Goal: Information Seeking & Learning: Learn about a topic

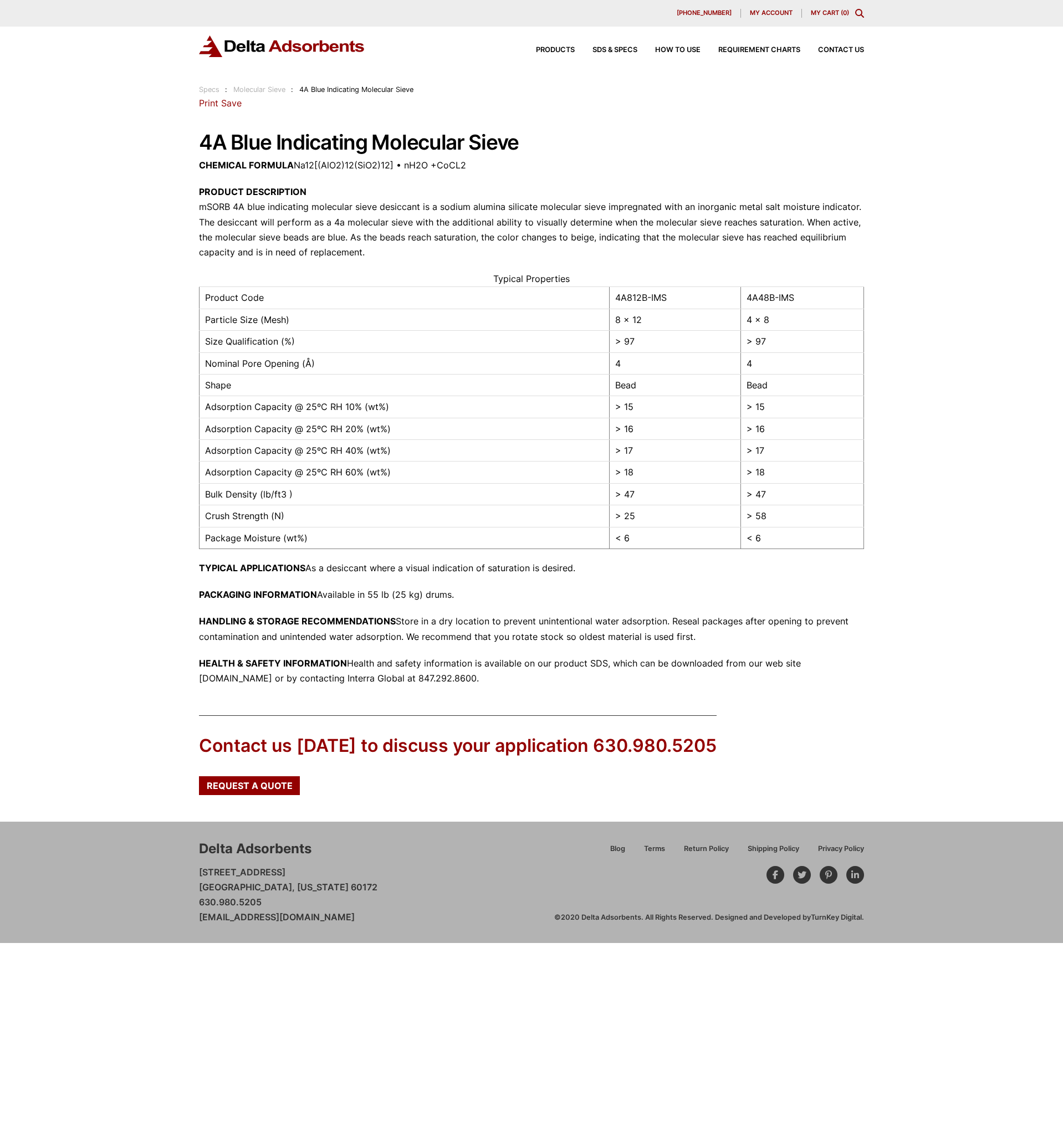
click at [339, 161] on p "CHEMICAL FORMULA Na12[(AlO2)12(SiO2)12] • nH2O +CoCL2" at bounding box center [532, 166] width 665 height 15
drag, startPoint x: 278, startPoint y: 148, endPoint x: 538, endPoint y: 146, distance: 260.0
click at [538, 146] on div "Our website has detected that you are using an outdated browser that will preve…" at bounding box center [532, 471] width 1063 height 944
copy h1 "4A Blue Indicating Molecular Sieve"
click at [287, 213] on p "PRODUCT DESCRIPTION mSORB 4A blue indicating molecular sieve desiccant is a sod…" at bounding box center [532, 221] width 665 height 75
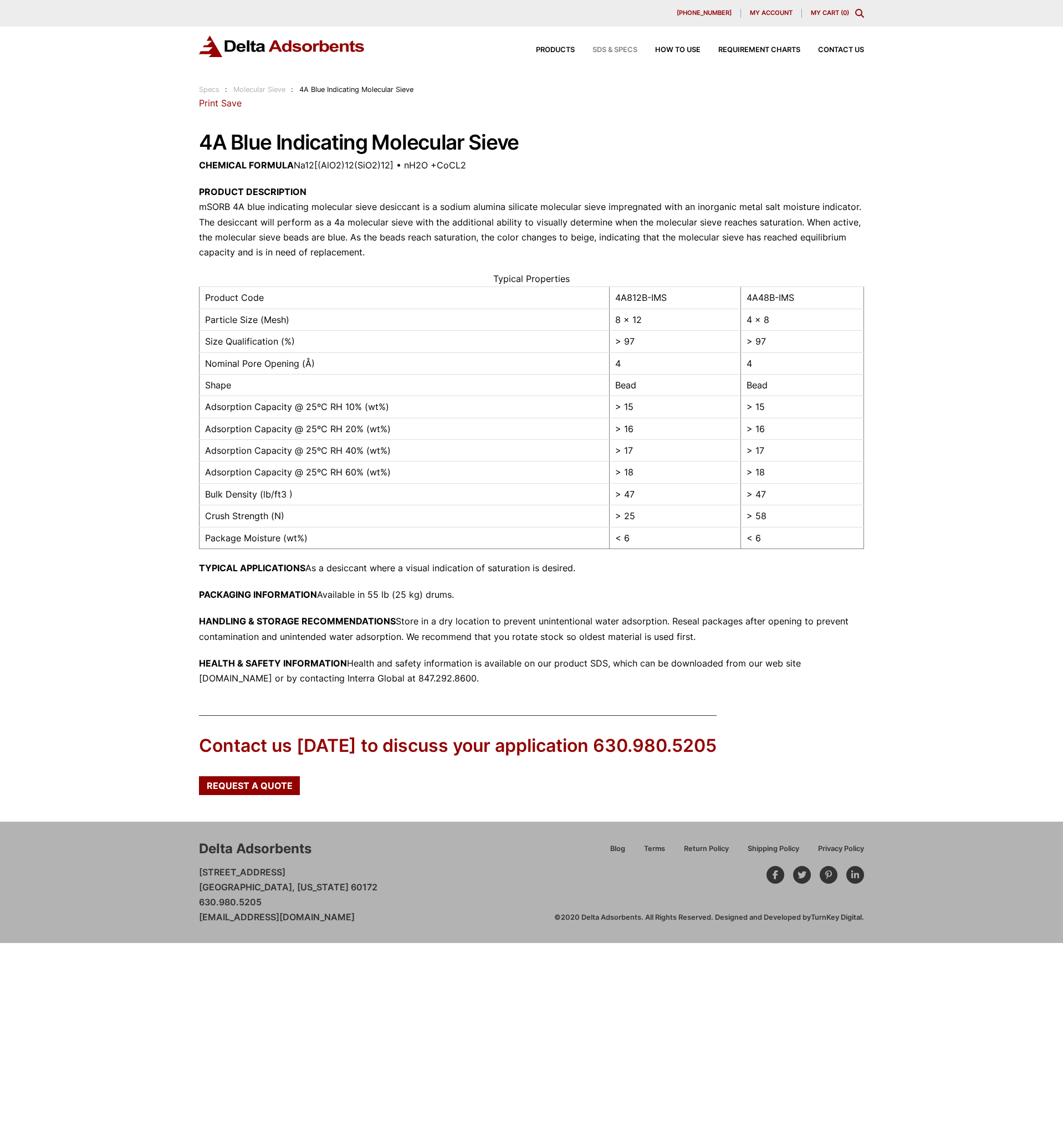
click at [617, 51] on span "SDS & SPECS" at bounding box center [614, 49] width 45 height 7
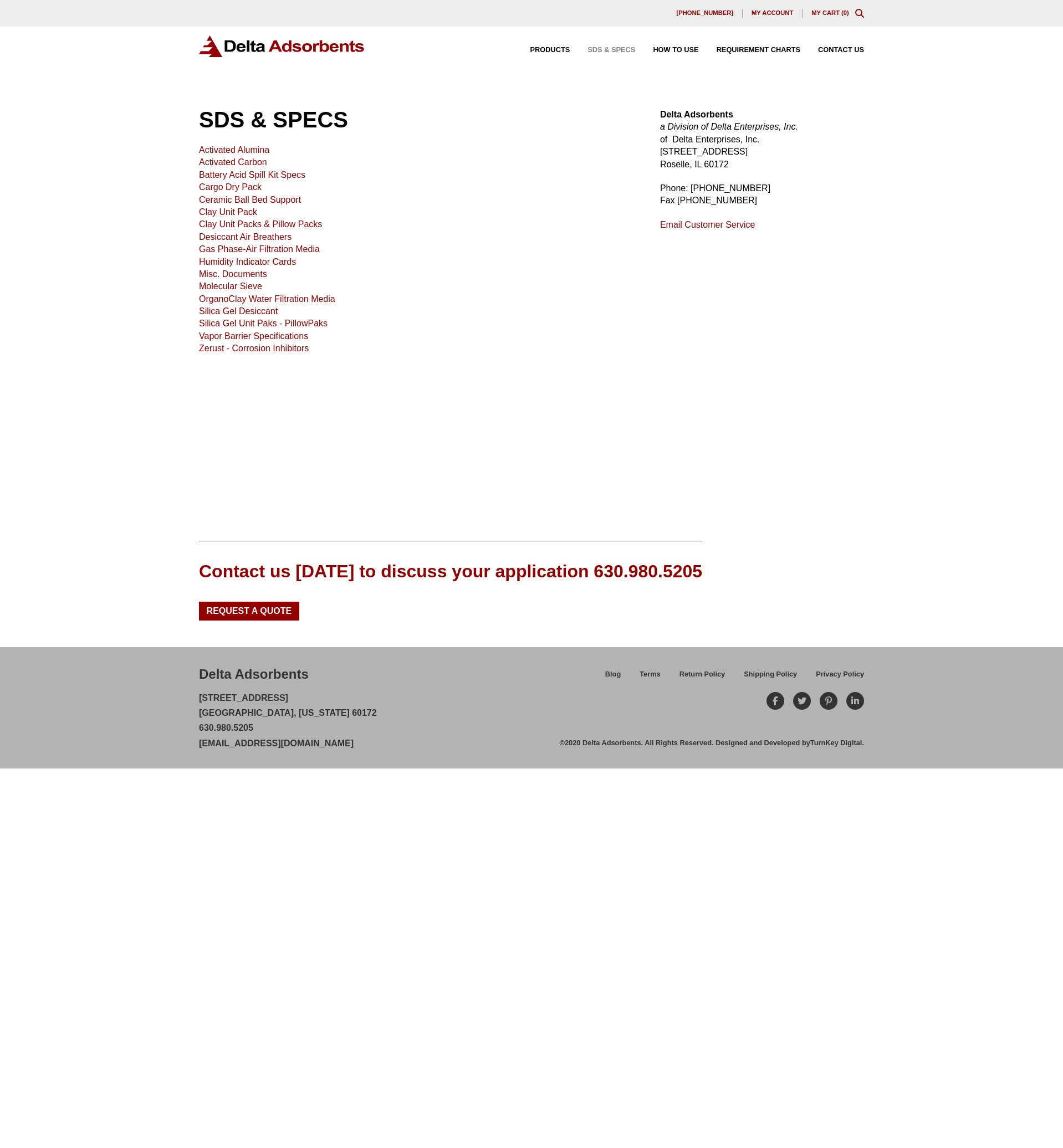
click at [251, 283] on link "Molecular Sieve" at bounding box center [230, 286] width 63 height 10
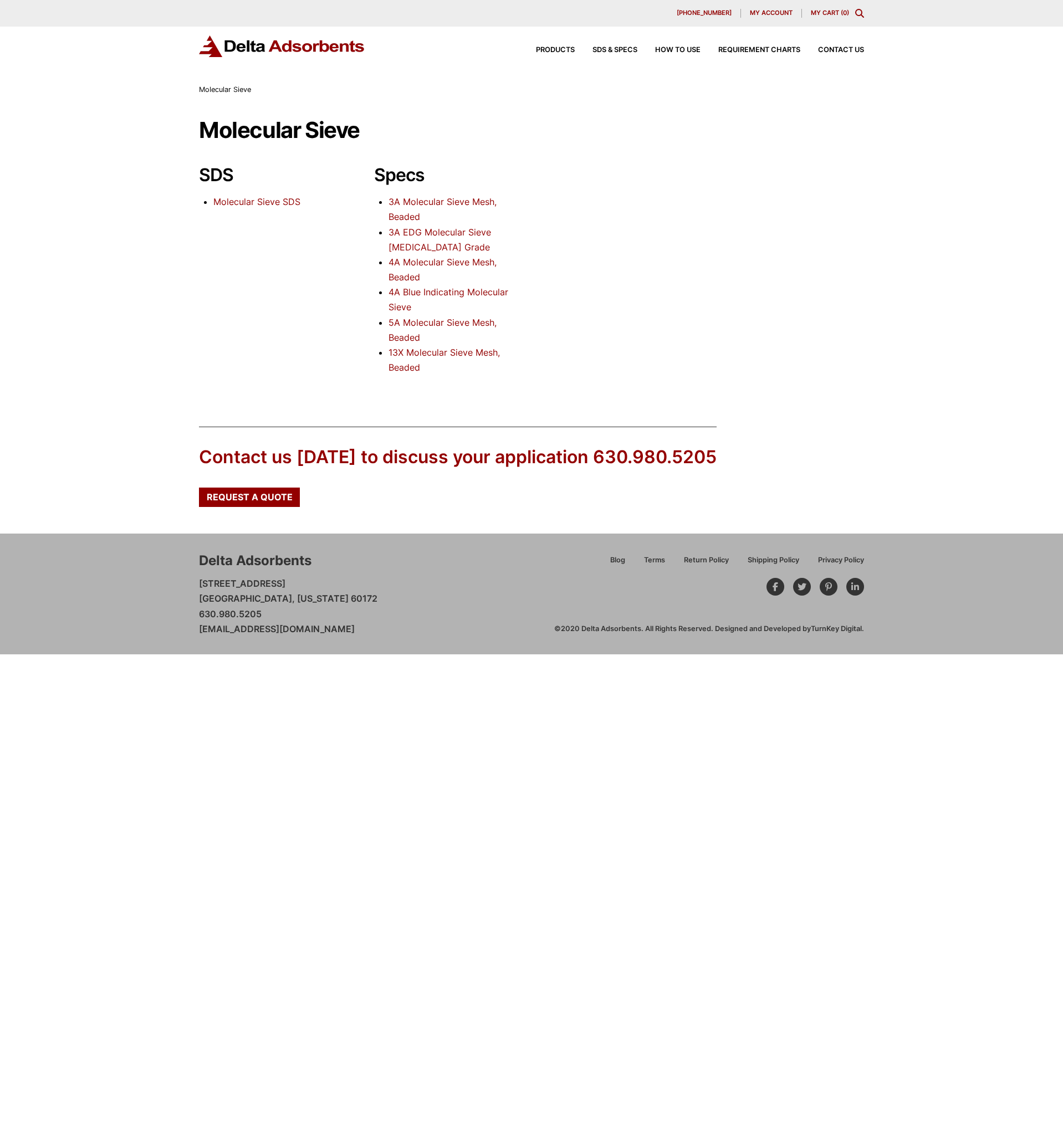
click at [459, 296] on link "4A Blue Indicating Molecular Sieve" at bounding box center [449, 299] width 120 height 26
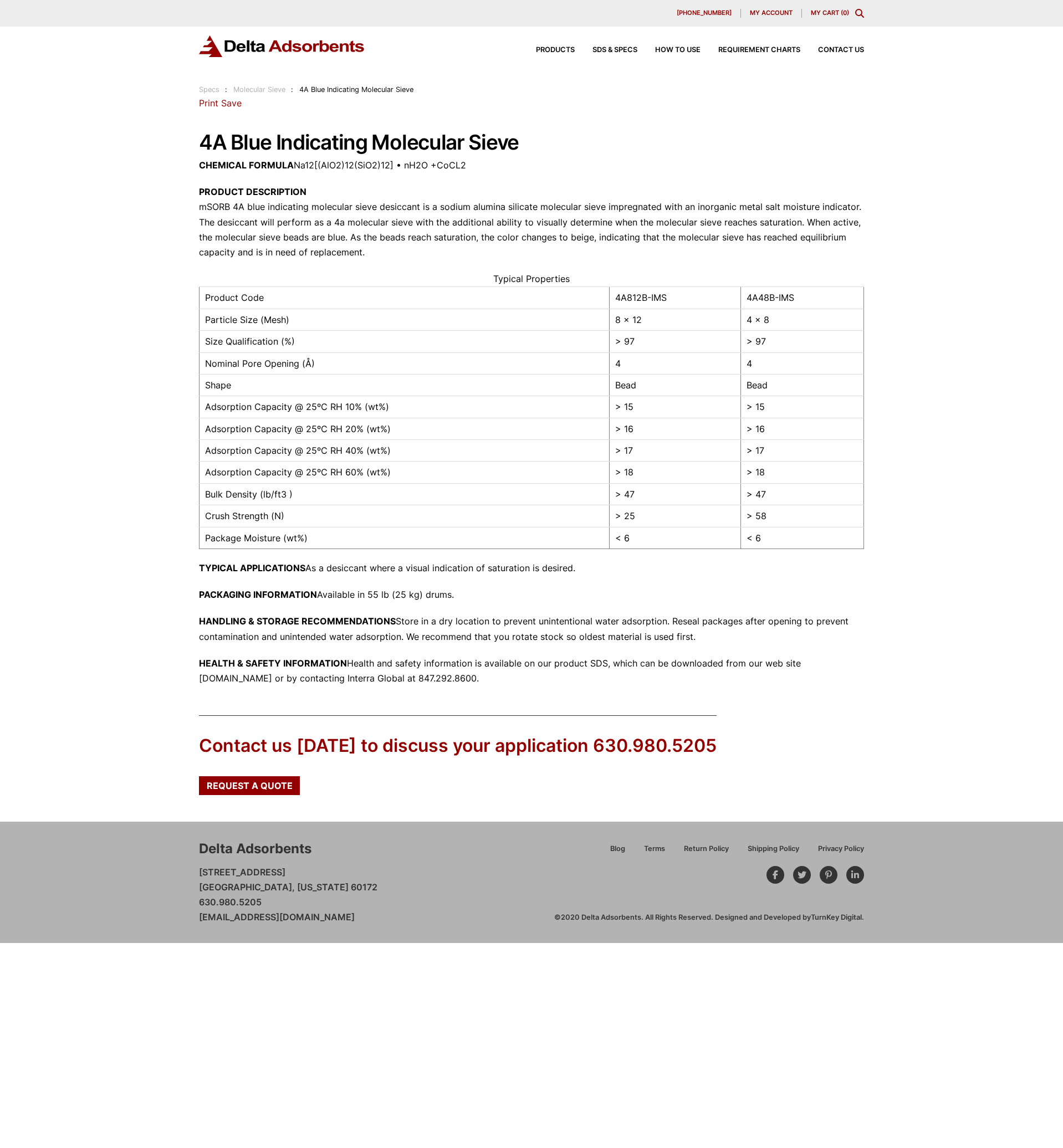
click at [136, 217] on div "Our website has detected that you are using an outdated browser that will preve…" at bounding box center [532, 471] width 1063 height 944
click at [258, 92] on link "Molecular Sieve" at bounding box center [260, 89] width 52 height 8
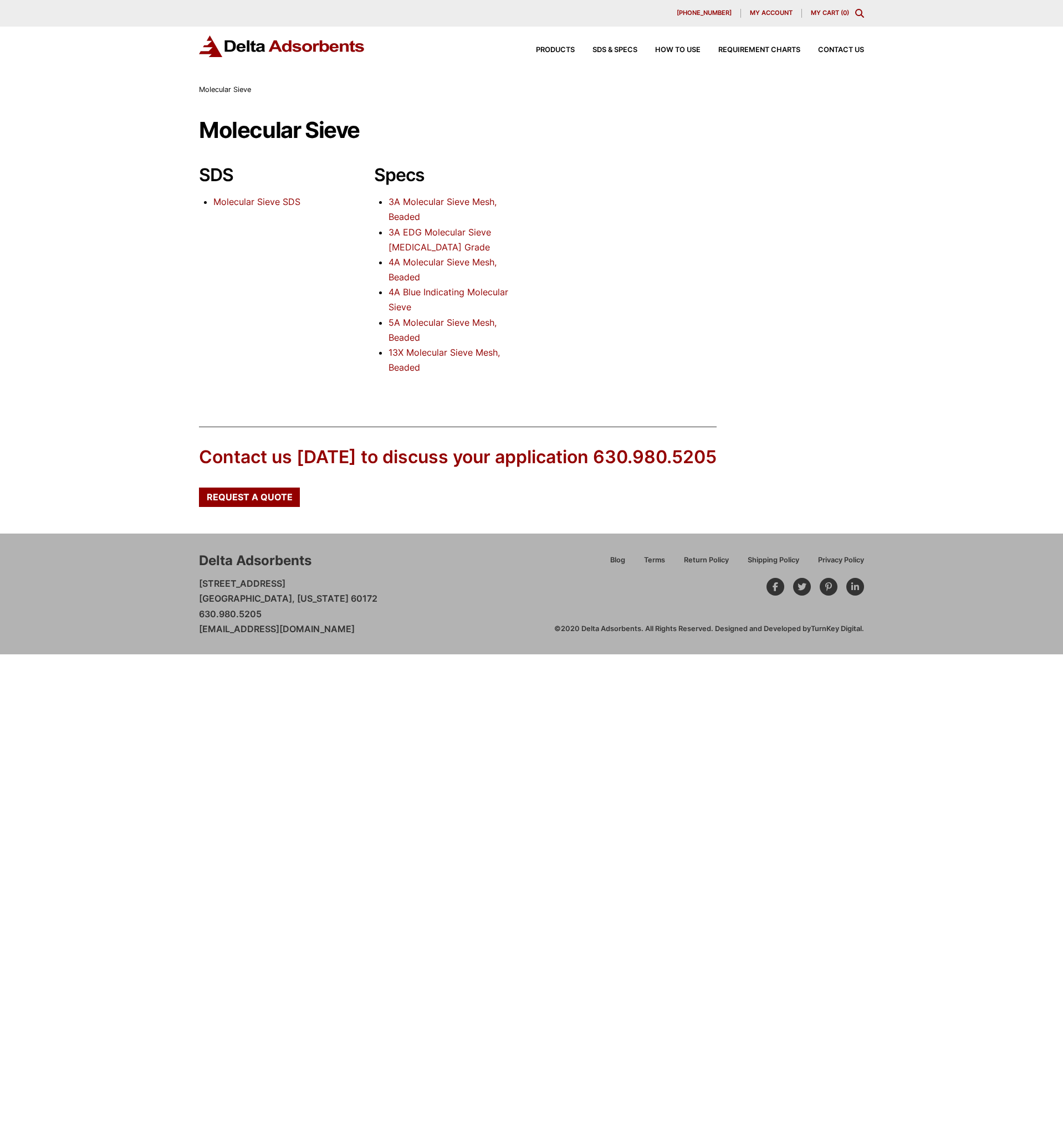
click at [240, 42] on img at bounding box center [282, 46] width 166 height 22
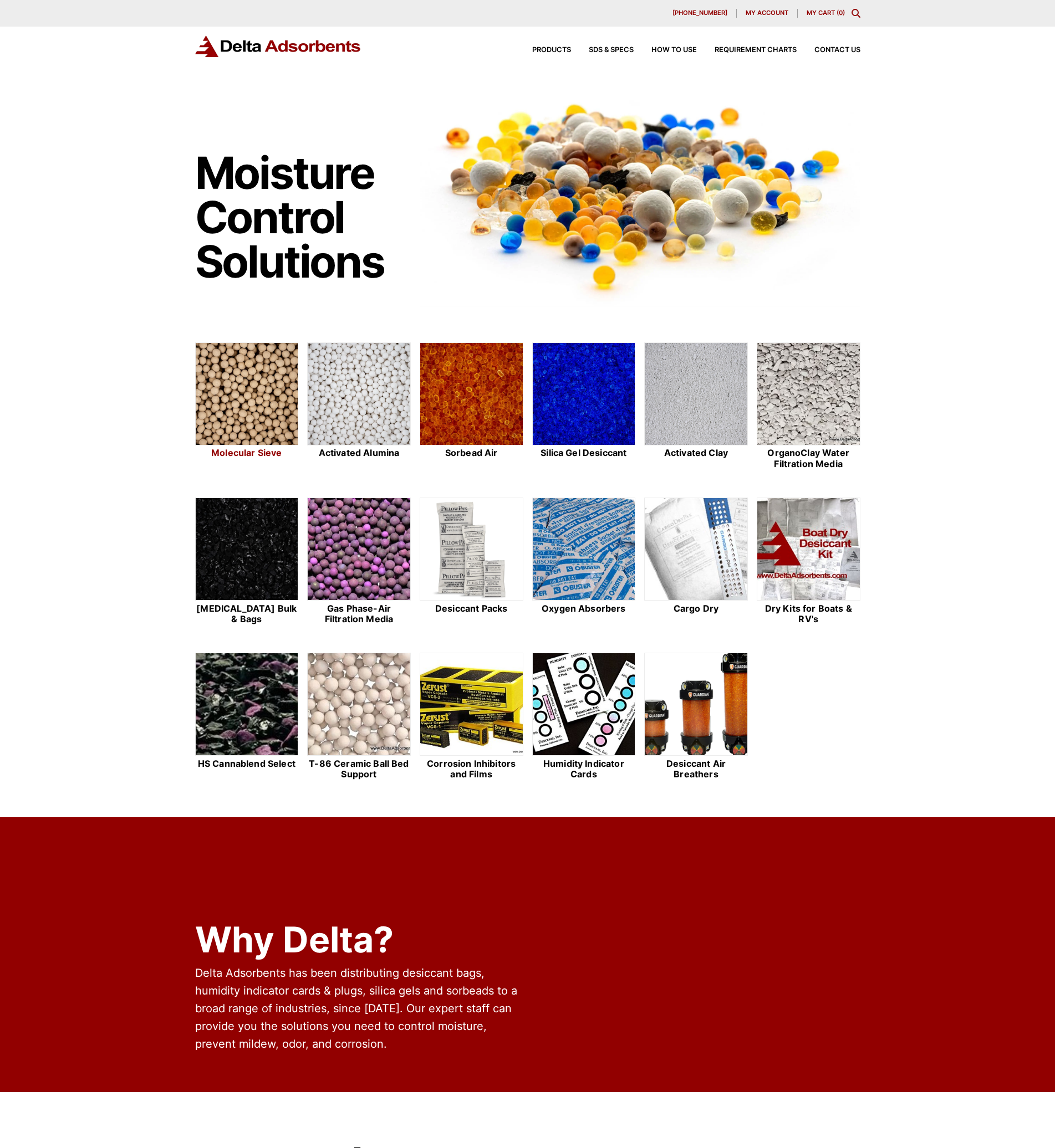
click at [258, 389] on img at bounding box center [247, 394] width 102 height 103
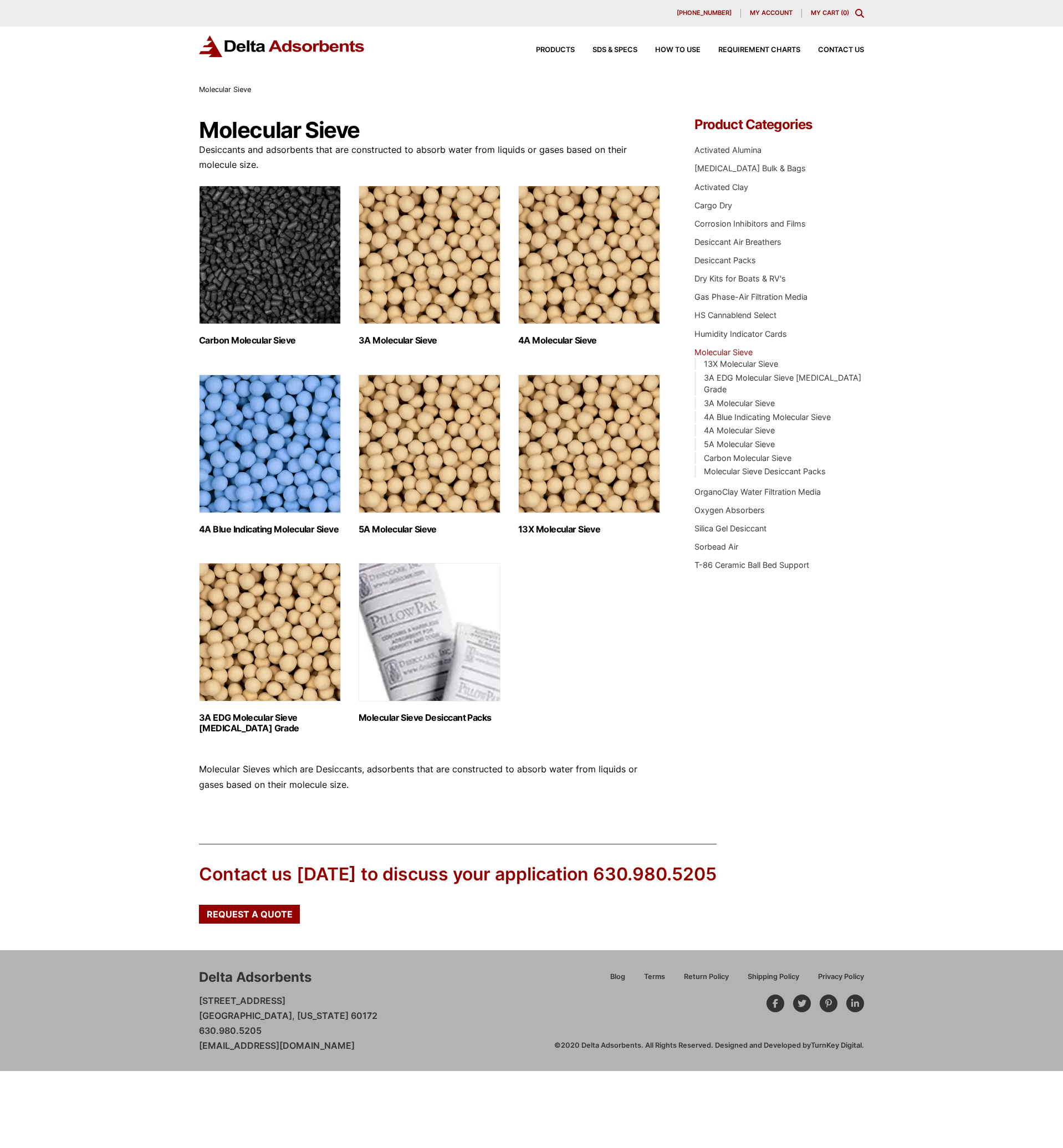
click at [259, 390] on img "Visit product category 4A Blue Indicating Molecular Sieve" at bounding box center [269, 444] width 142 height 139
